Goal: Find specific page/section: Find specific page/section

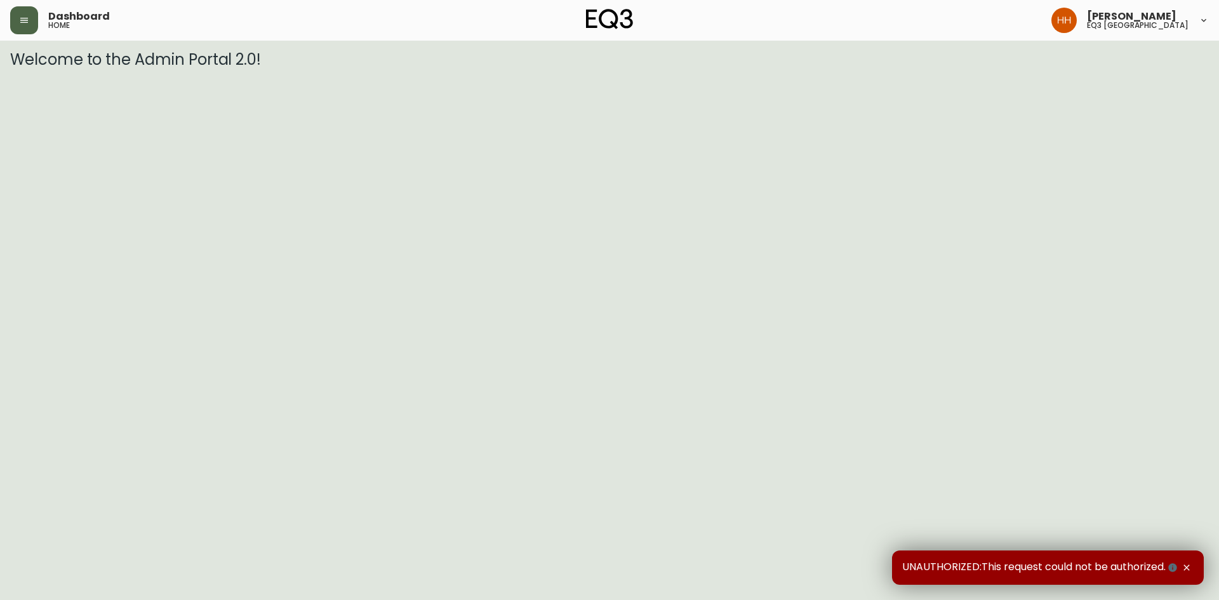
click at [21, 26] on button "button" at bounding box center [24, 20] width 28 height 28
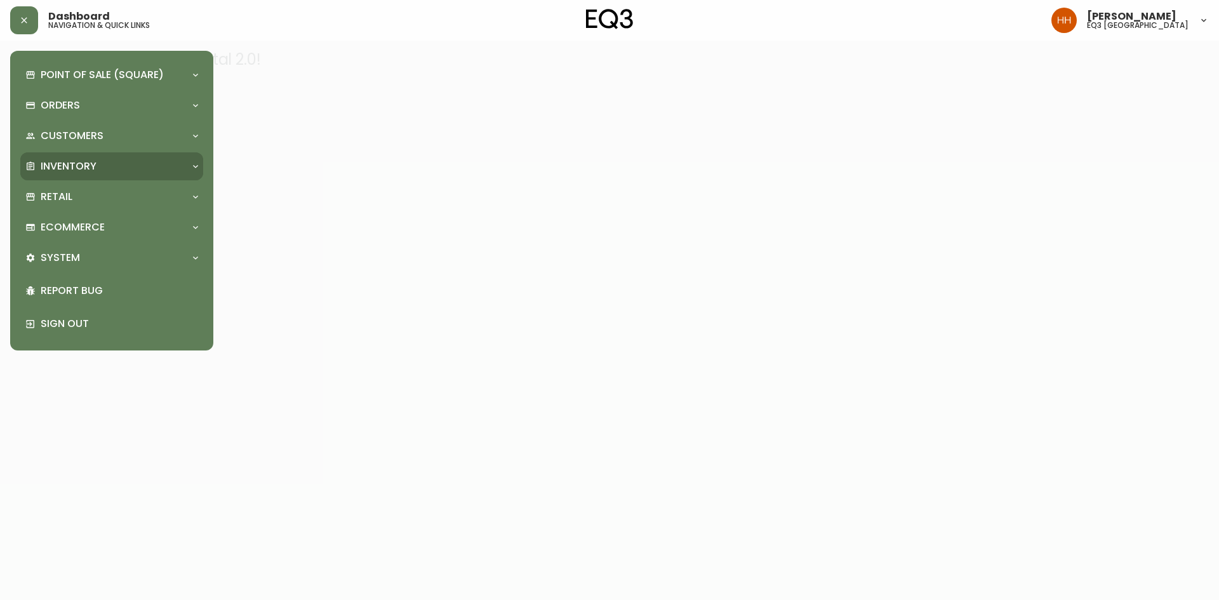
click at [49, 158] on div "Inventory" at bounding box center [111, 166] width 183 height 28
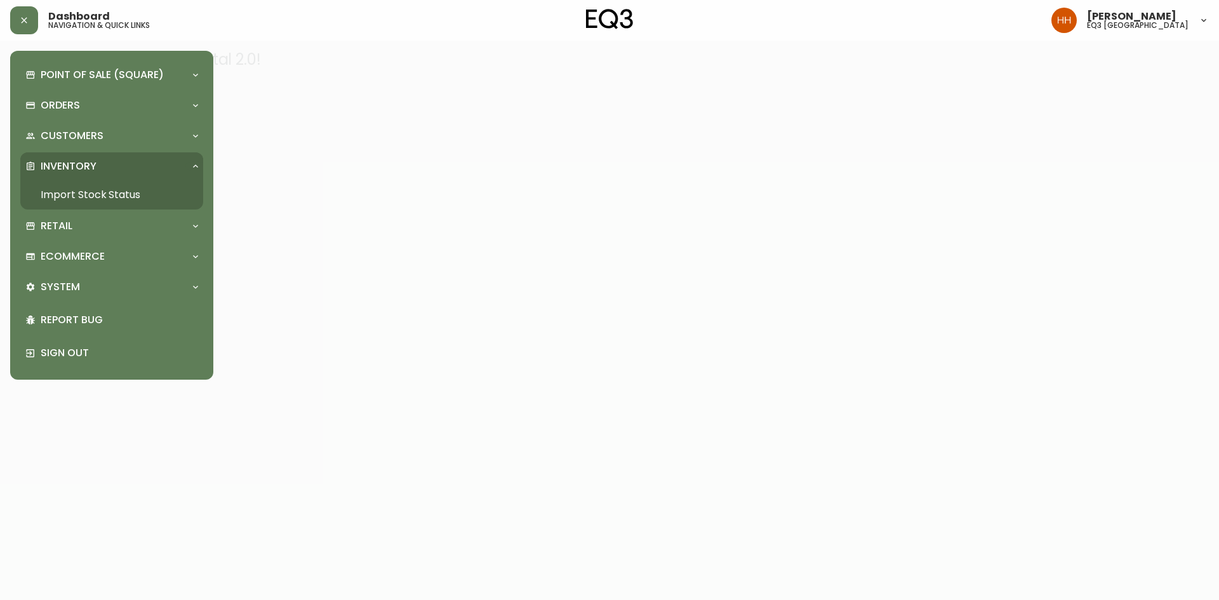
click at [87, 187] on link "Import Stock Status" at bounding box center [111, 194] width 183 height 29
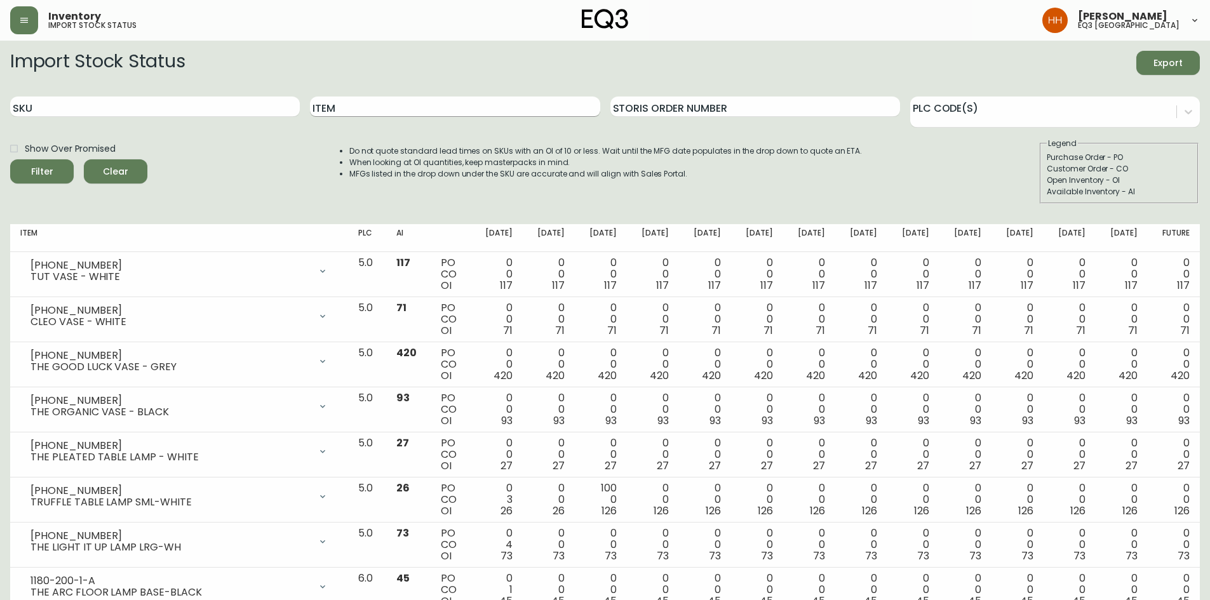
click at [410, 105] on input "Item" at bounding box center [455, 107] width 290 height 20
click at [10, 159] on button "Filter" at bounding box center [42, 171] width 64 height 24
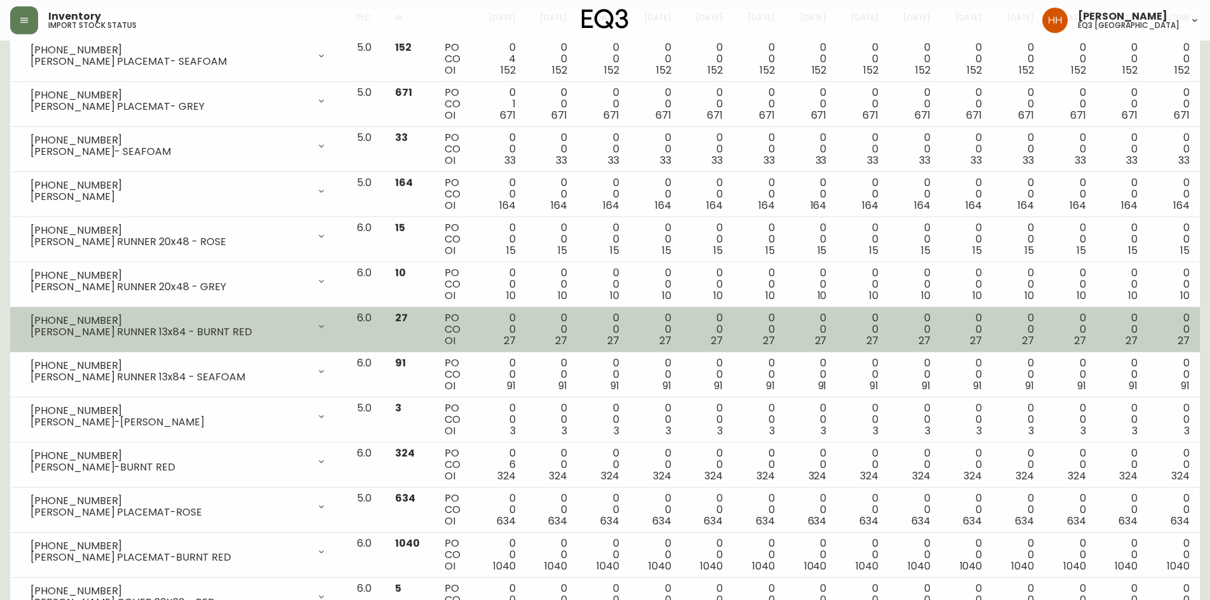
scroll to position [311, 0]
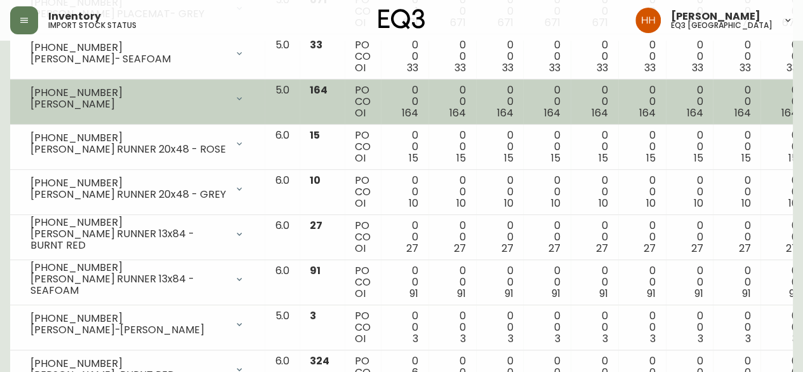
click at [476, 79] on td "0 0 164" at bounding box center [500, 101] width 48 height 45
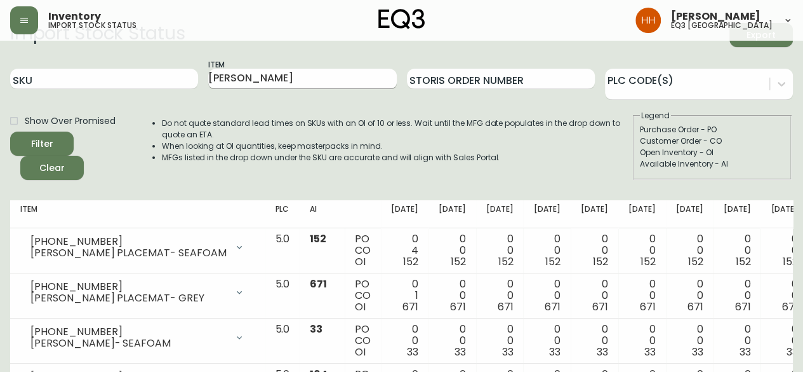
scroll to position [0, 0]
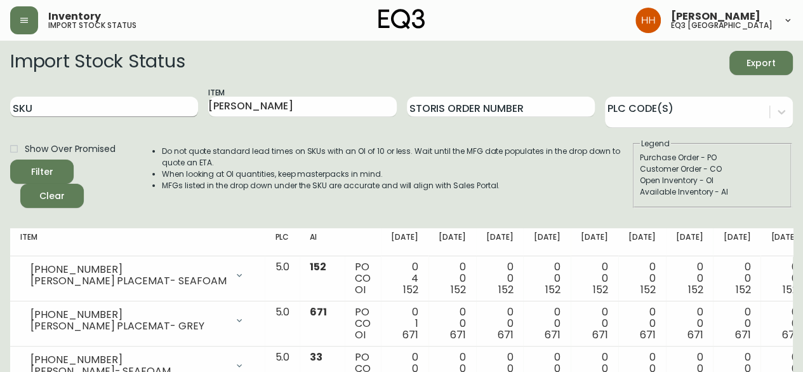
drag, startPoint x: 238, startPoint y: 106, endPoint x: 137, endPoint y: 107, distance: 100.4
click at [163, 107] on div "SKU Item [PERSON_NAME] Order Number PLC Code(s)" at bounding box center [401, 106] width 783 height 41
click at [10, 159] on button "Filter" at bounding box center [42, 171] width 64 height 24
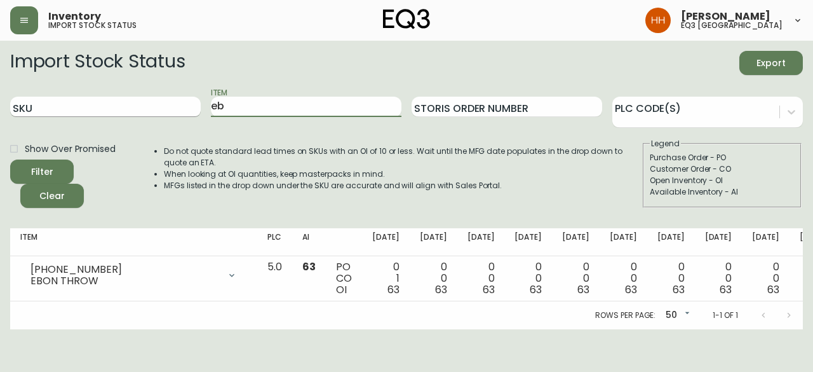
type input "e"
click at [10, 159] on button "Filter" at bounding box center [42, 171] width 64 height 24
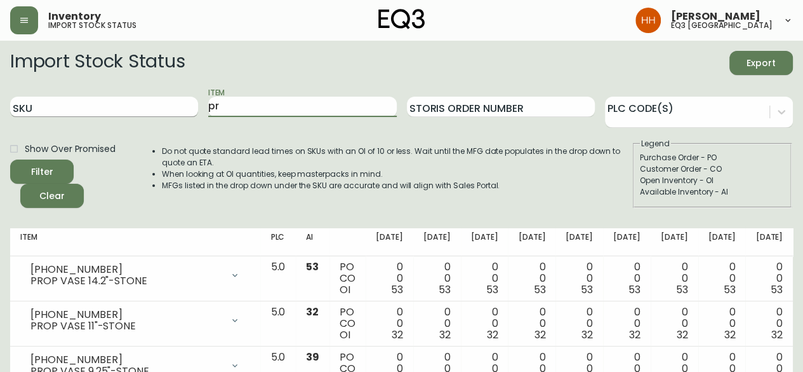
type input "p"
click at [10, 159] on button "Filter" at bounding box center [42, 171] width 64 height 24
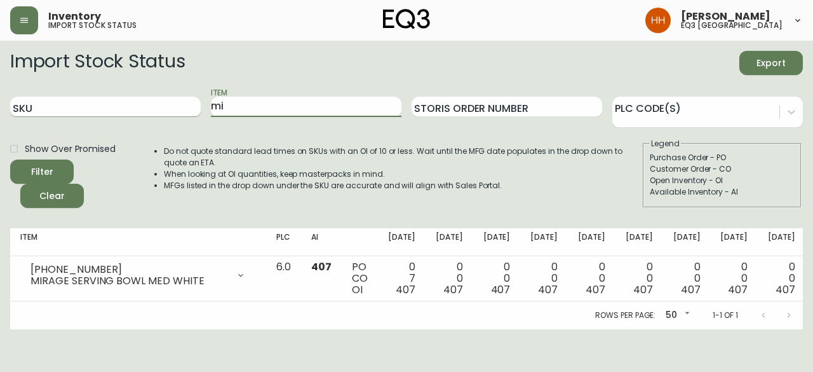
type input "m"
click at [10, 159] on button "Filter" at bounding box center [42, 171] width 64 height 24
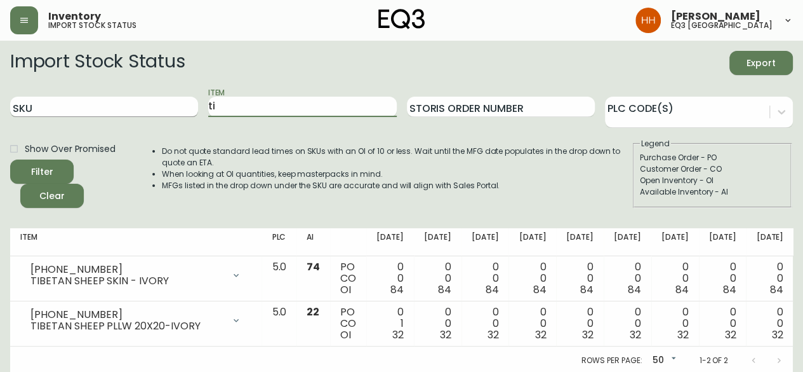
type input "t"
click at [10, 159] on button "Filter" at bounding box center [42, 171] width 64 height 24
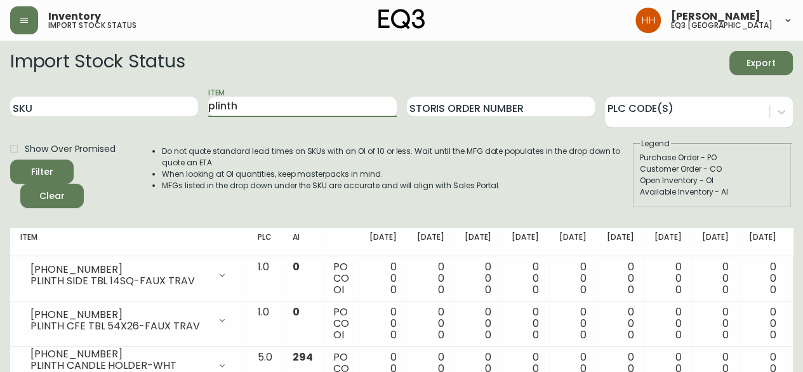
drag, startPoint x: 258, startPoint y: 107, endPoint x: -191, endPoint y: 72, distance: 451.1
click at [0, 72] on html "Inventory import stock status [PERSON_NAME] eq3 calgary Import Stock Status Exp…" at bounding box center [401, 232] width 803 height 464
click at [10, 159] on button "Filter" at bounding box center [42, 171] width 64 height 24
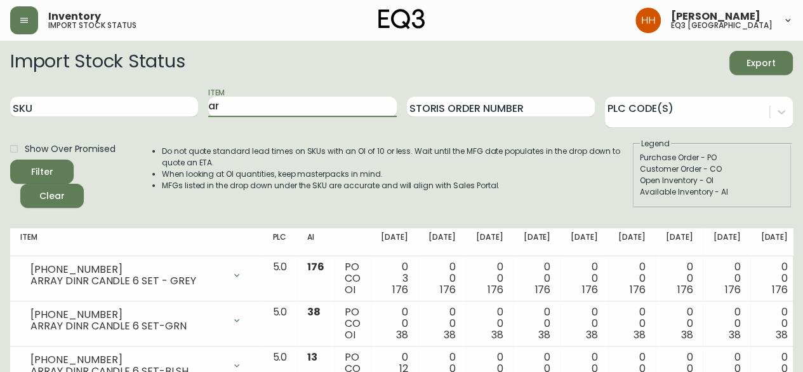
type input "a"
click at [10, 159] on button "Filter" at bounding box center [42, 171] width 64 height 24
type input "s"
click at [10, 159] on button "Filter" at bounding box center [42, 171] width 64 height 24
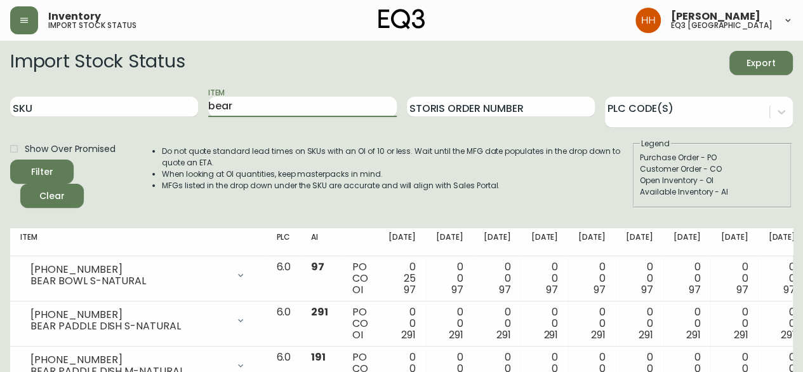
drag, startPoint x: 263, startPoint y: 111, endPoint x: -50, endPoint y: 76, distance: 314.4
click at [0, 76] on html "Inventory import stock status [PERSON_NAME] eq3 calgary Import Stock Status Exp…" at bounding box center [401, 300] width 803 height 600
type input "moon"
click at [10, 159] on button "Filter" at bounding box center [42, 171] width 64 height 24
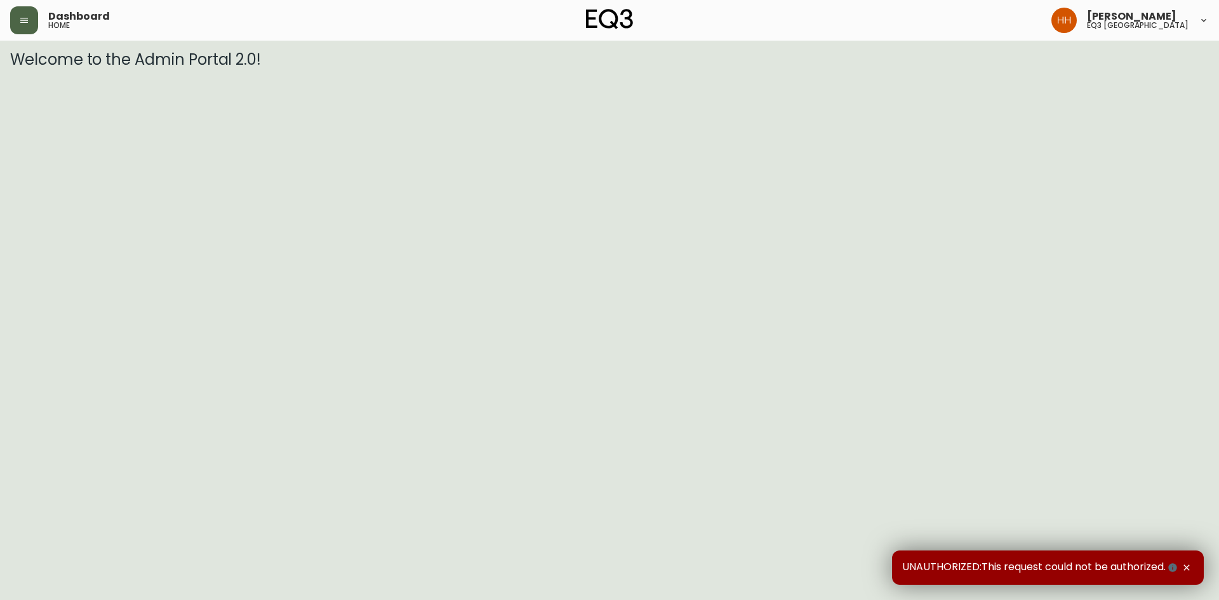
click at [21, 20] on icon "button" at bounding box center [24, 20] width 10 height 10
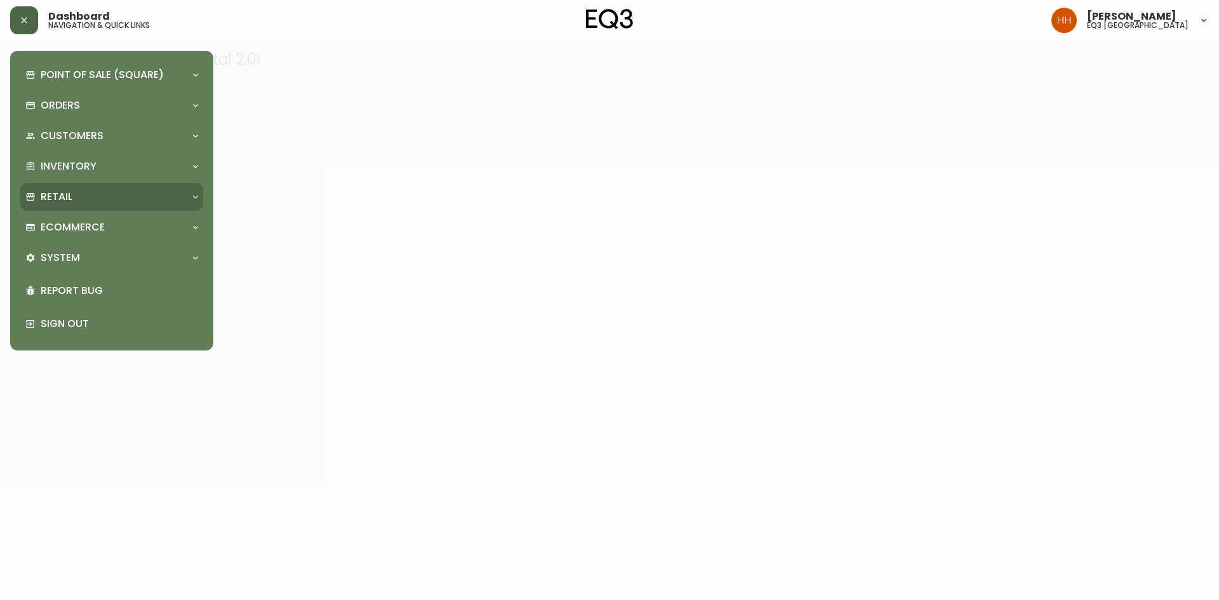
click at [107, 192] on div "Retail" at bounding box center [105, 197] width 160 height 14
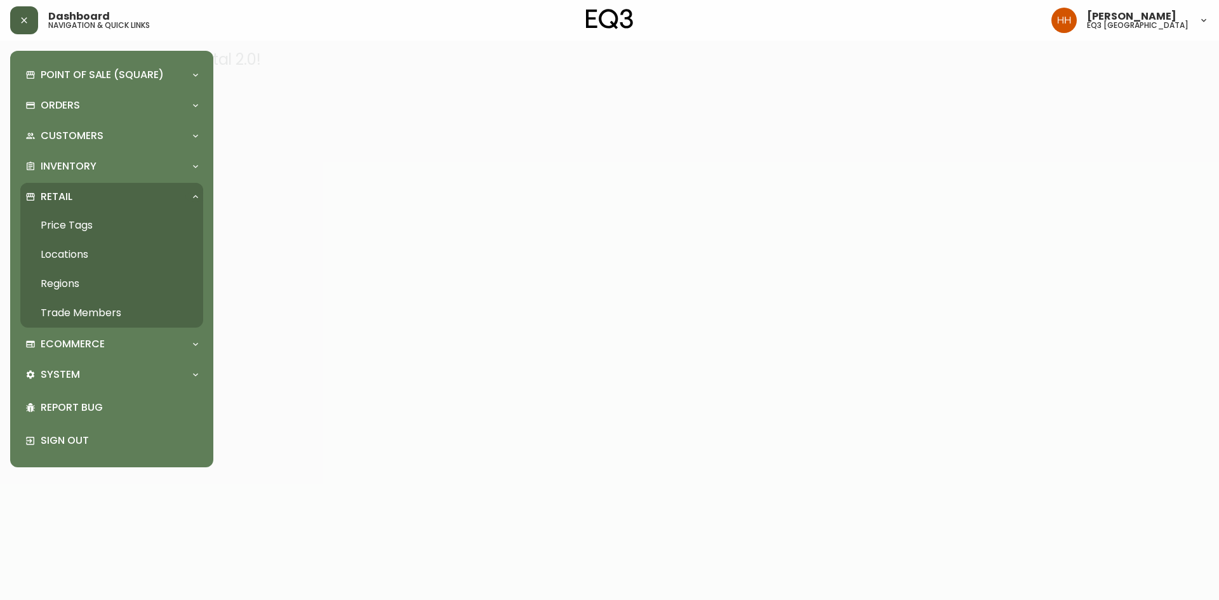
click at [126, 209] on div "Retail" at bounding box center [111, 197] width 183 height 28
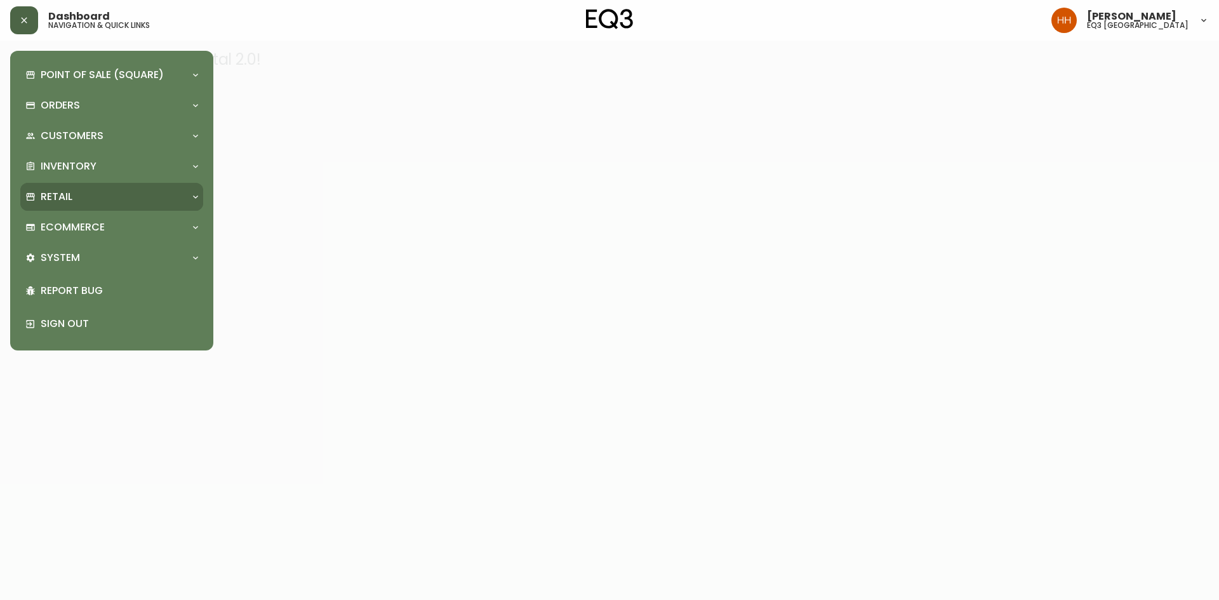
click at [115, 201] on div "Retail" at bounding box center [105, 197] width 160 height 14
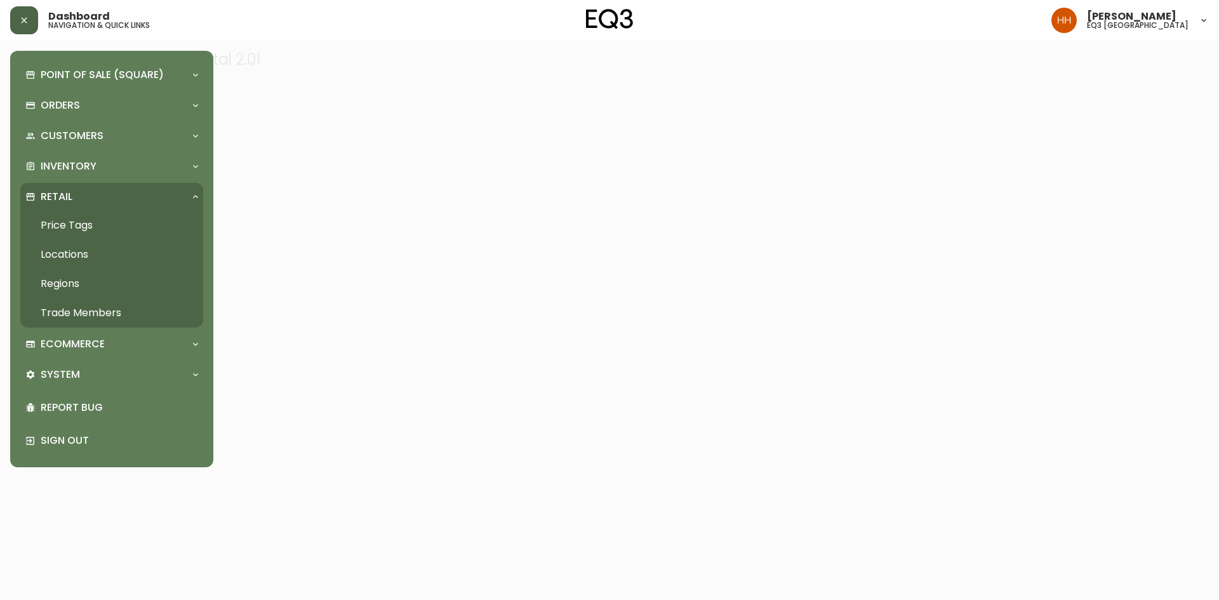
click at [94, 218] on link "Price Tags" at bounding box center [111, 225] width 183 height 29
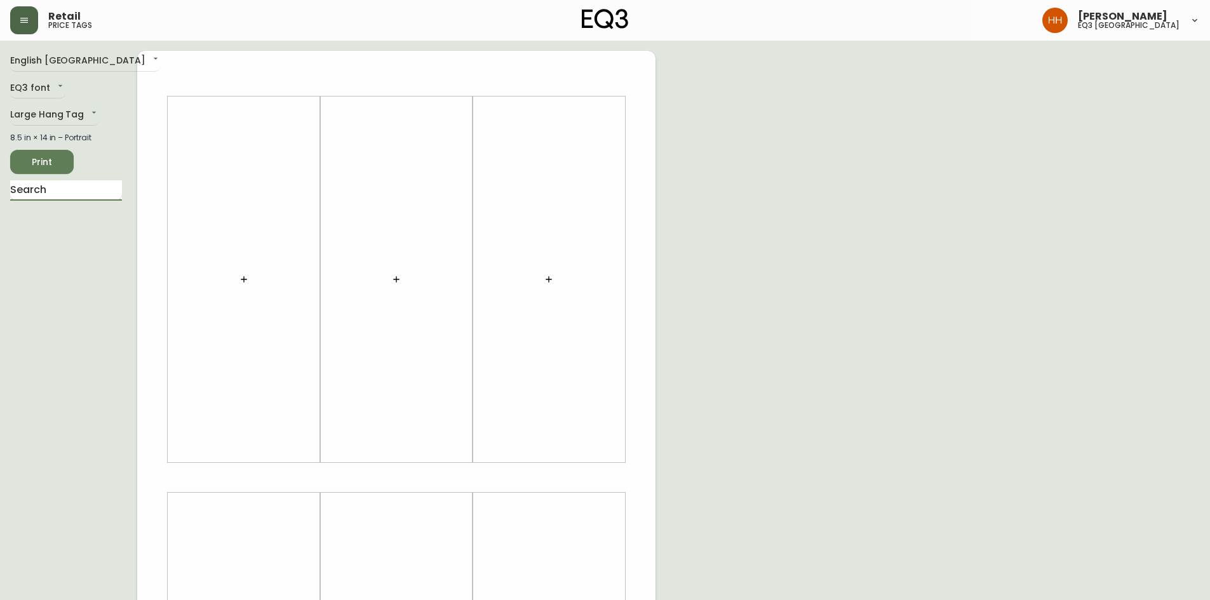
click at [70, 187] on input "text" at bounding box center [66, 190] width 112 height 20
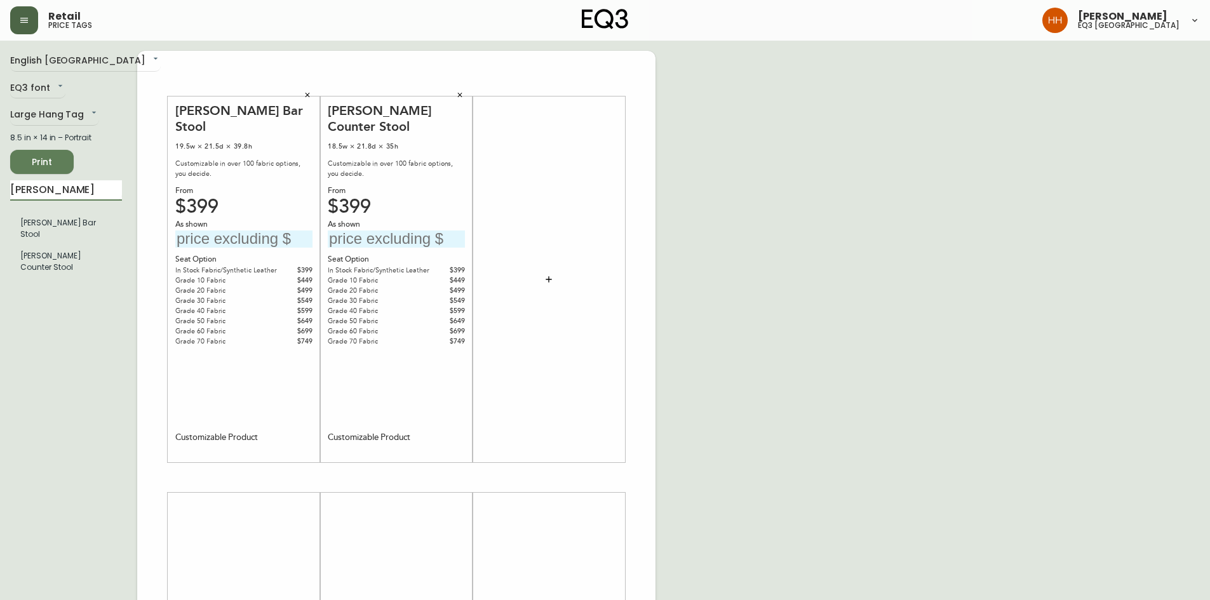
drag, startPoint x: 50, startPoint y: 190, endPoint x: 0, endPoint y: 215, distance: 55.4
click at [0, 208] on main "English Canada en_CA EQ3 font EQ3 Large Hang Tag large 8.5 in × 14 in – Portrai…" at bounding box center [605, 473] width 1210 height 864
type input "nixo"
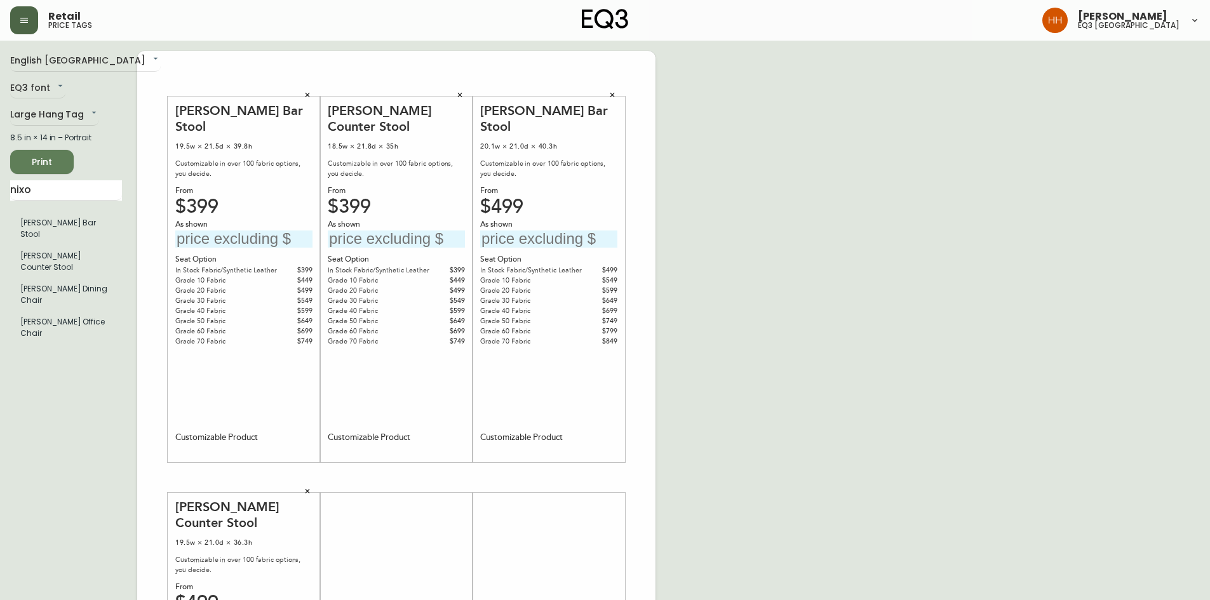
click at [861, 343] on div "English Canada en_CA EQ3 font EQ3 Large Hang Tag large 8.5 in × 14 in – Portrai…" at bounding box center [605, 478] width 1190 height 854
click at [770, 431] on div "English Canada en_CA EQ3 font EQ3 Large Hang Tag large 8.5 in × 14 in – Portrai…" at bounding box center [605, 478] width 1190 height 854
